Goal: Task Accomplishment & Management: Use online tool/utility

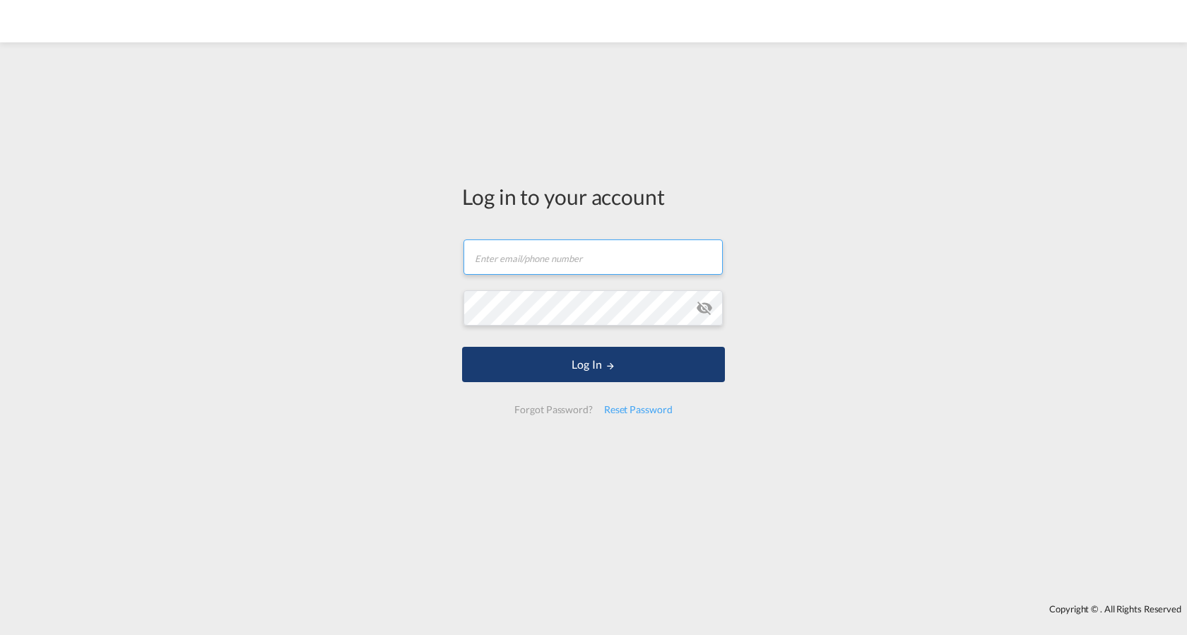
type input "[PERSON_NAME][EMAIL_ADDRESS][PERSON_NAME][DOMAIN_NAME]"
click at [556, 354] on button "Log In" at bounding box center [593, 364] width 263 height 35
